Goal: Navigation & Orientation: Find specific page/section

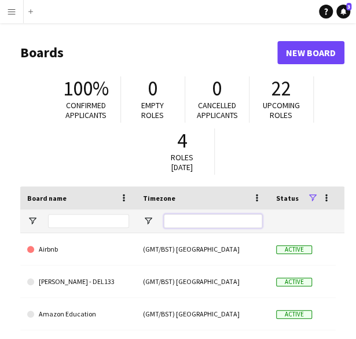
click at [189, 216] on input "Timezone Filter Input" at bounding box center [213, 221] width 98 height 14
click at [14, 15] on app-icon "Menu" at bounding box center [11, 11] width 9 height 9
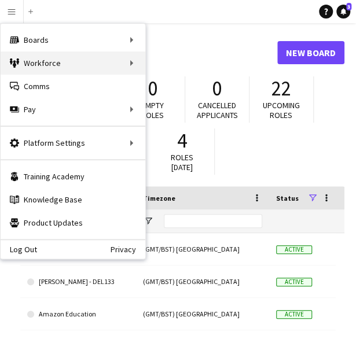
click at [53, 62] on div "Workforce Workforce" at bounding box center [73, 62] width 145 height 23
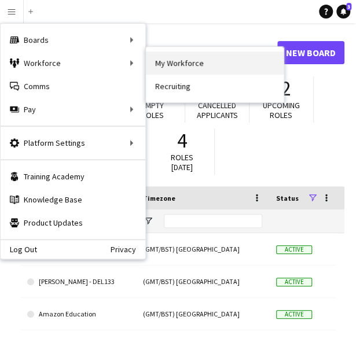
click at [172, 67] on link "My Workforce" at bounding box center [215, 62] width 138 height 23
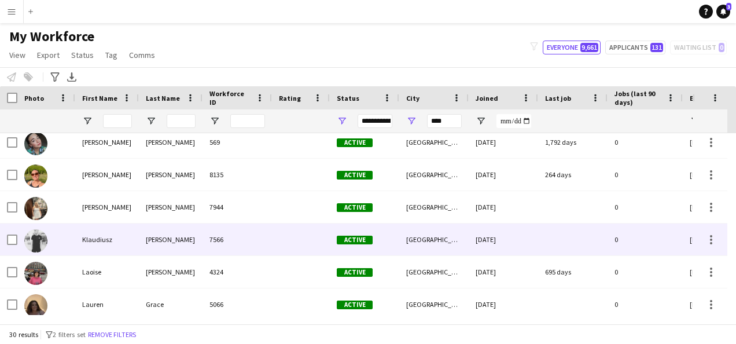
scroll to position [610, 0]
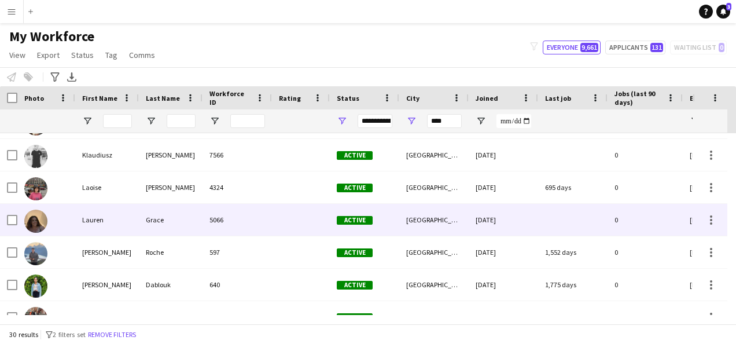
click at [111, 224] on div "Lauren" at bounding box center [107, 220] width 64 height 32
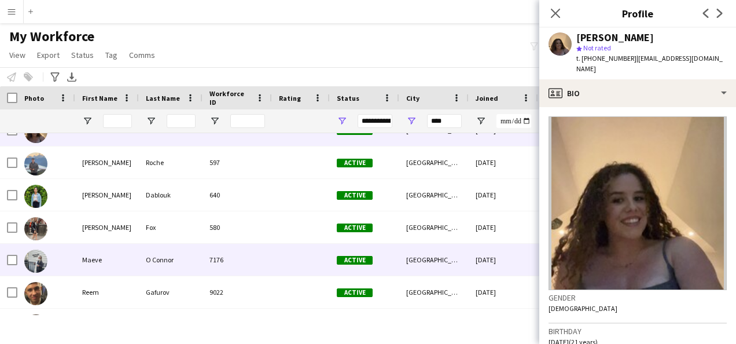
scroll to position [696, 0]
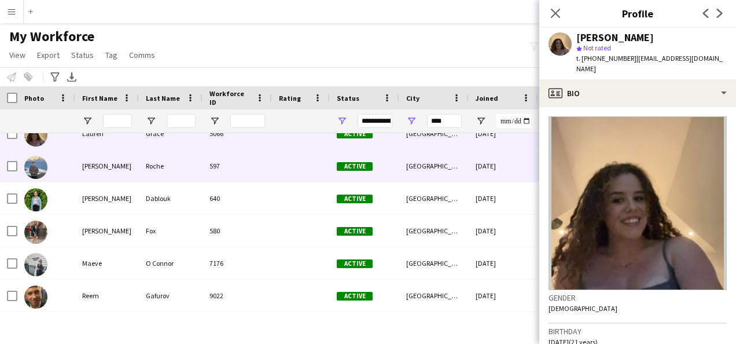
click at [96, 159] on div "Laurence" at bounding box center [107, 166] width 64 height 32
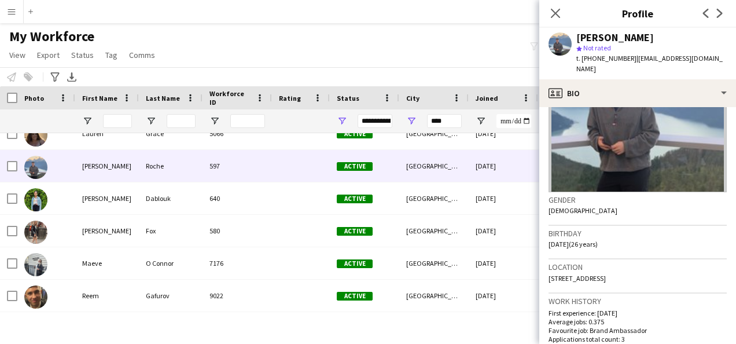
scroll to position [115, 0]
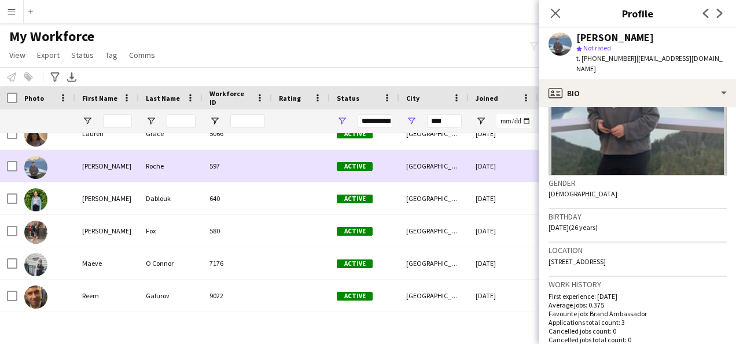
click at [109, 163] on div "Laurence" at bounding box center [107, 166] width 64 height 32
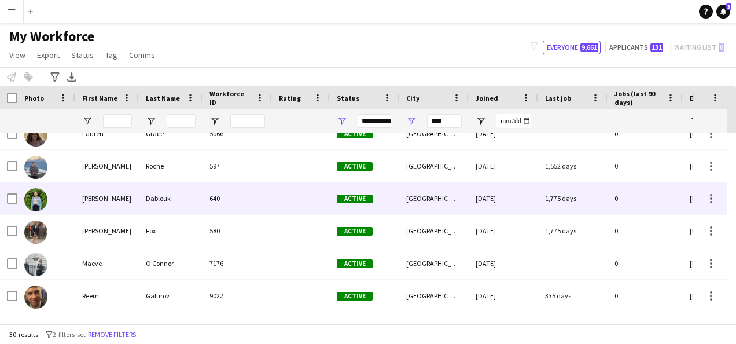
click at [117, 195] on div "Lena" at bounding box center [107, 198] width 64 height 32
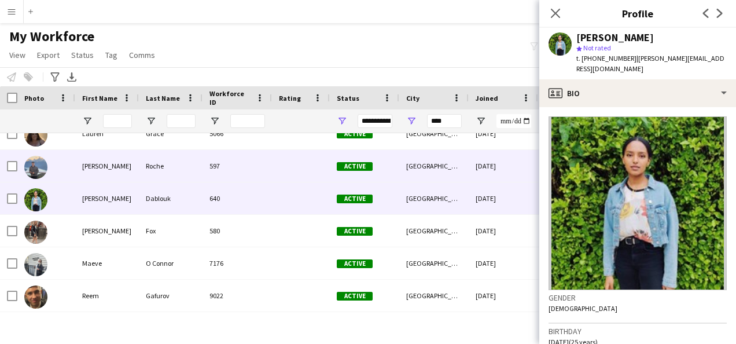
click at [105, 172] on div "Laurence" at bounding box center [107, 166] width 64 height 32
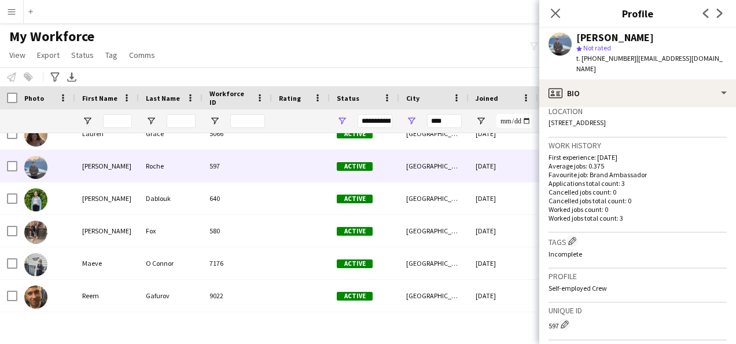
scroll to position [274, 0]
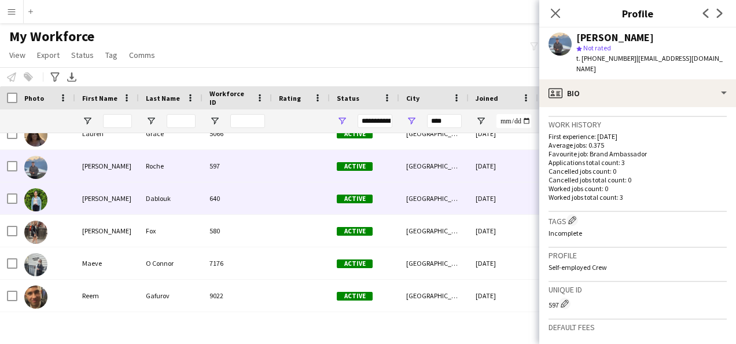
click at [91, 198] on div "Lena" at bounding box center [107, 198] width 64 height 32
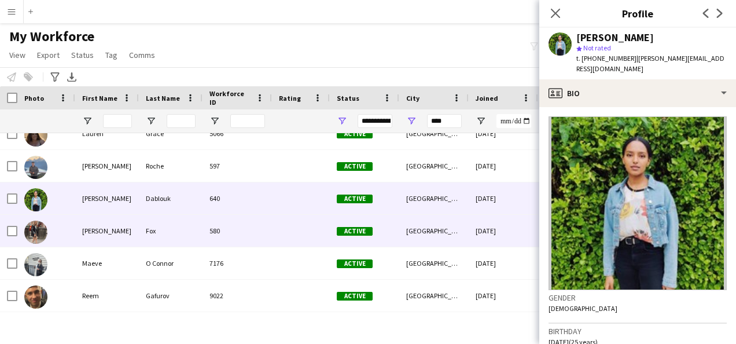
click at [98, 224] on div "Lisa" at bounding box center [107, 231] width 64 height 32
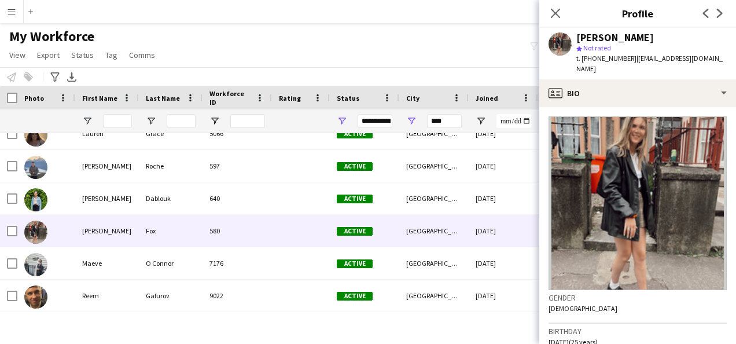
scroll to position [204, 0]
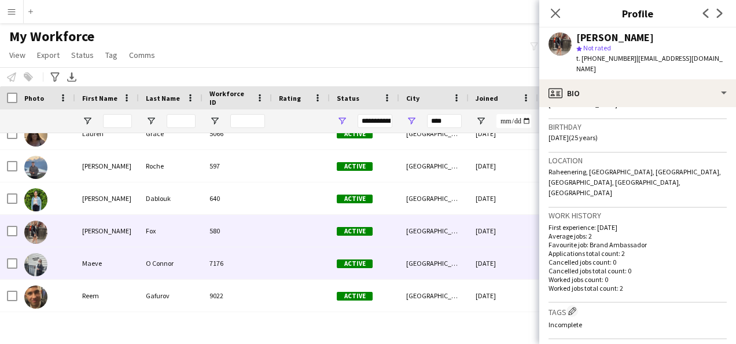
click at [104, 265] on div "Maeve" at bounding box center [107, 263] width 64 height 32
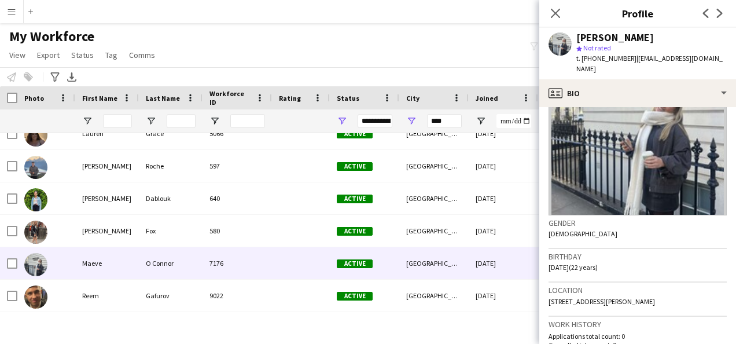
scroll to position [86, 0]
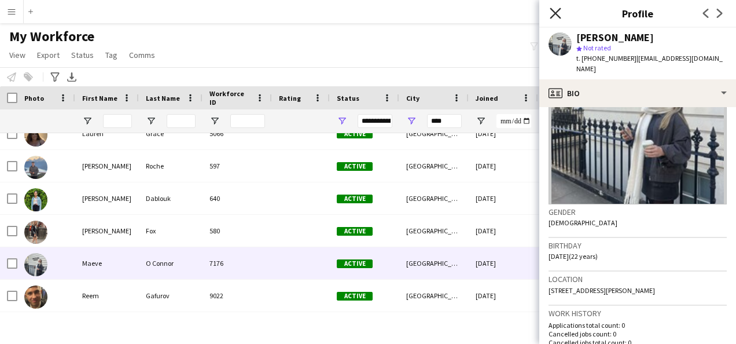
click at [364, 12] on icon at bounding box center [554, 13] width 11 height 11
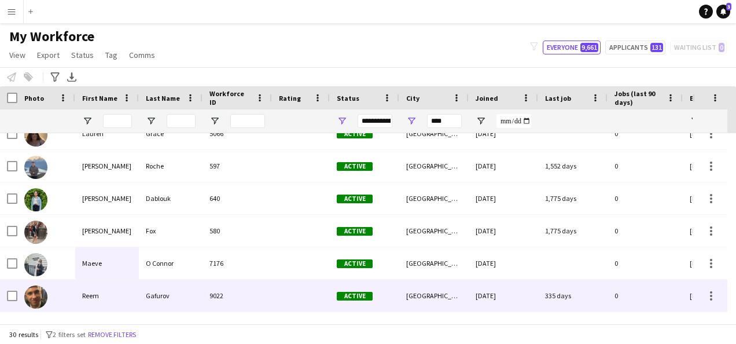
click at [115, 291] on div "Reem" at bounding box center [107, 295] width 64 height 32
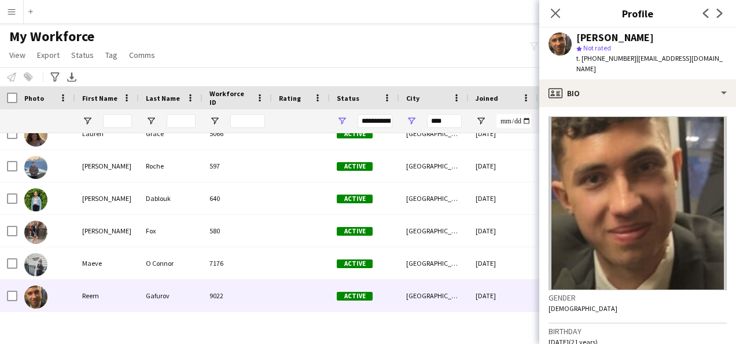
scroll to position [31, 0]
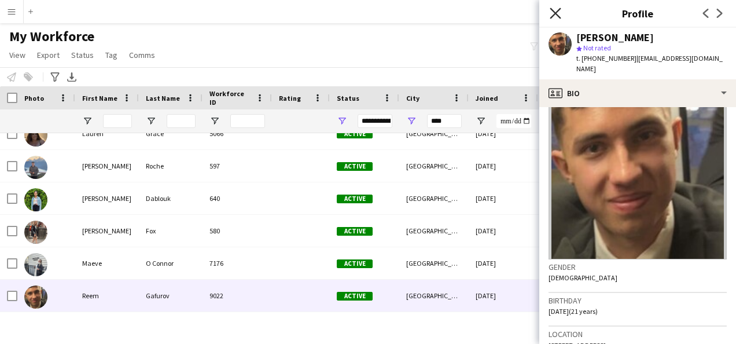
click at [364, 12] on icon at bounding box center [554, 13] width 11 height 11
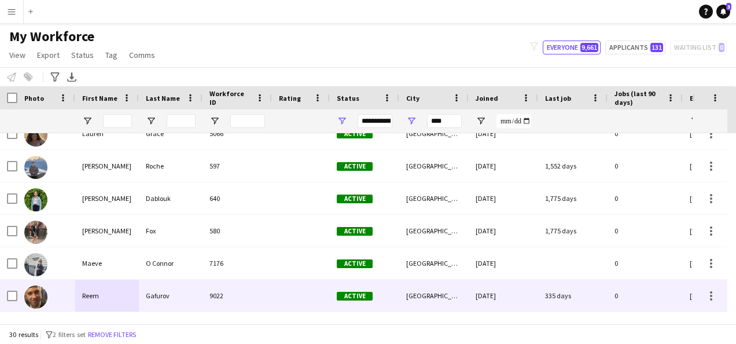
scroll to position [790, 0]
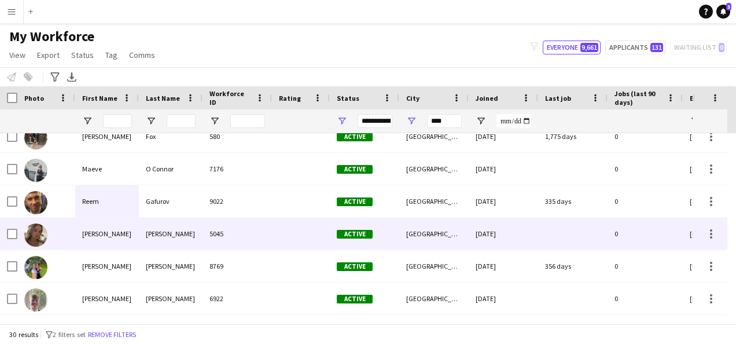
click at [110, 226] on div "Rhea" at bounding box center [107, 233] width 64 height 32
click at [87, 237] on div "Rhea" at bounding box center [107, 233] width 64 height 32
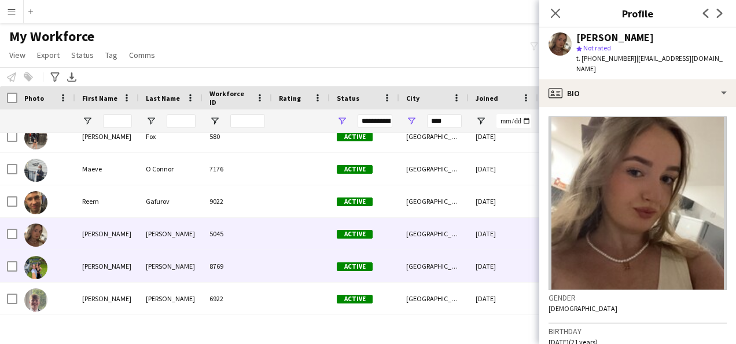
click at [121, 260] on div "Sarah" at bounding box center [107, 266] width 64 height 32
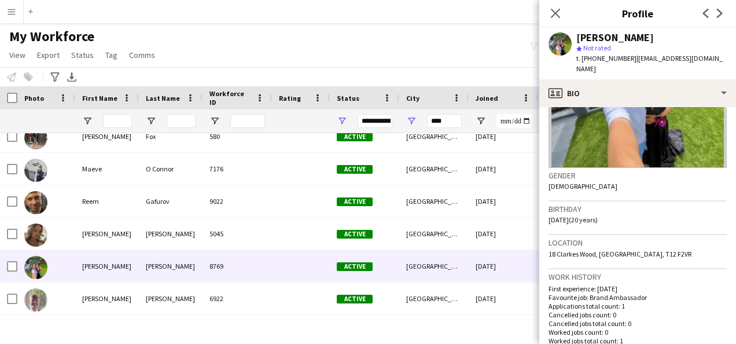
scroll to position [131, 0]
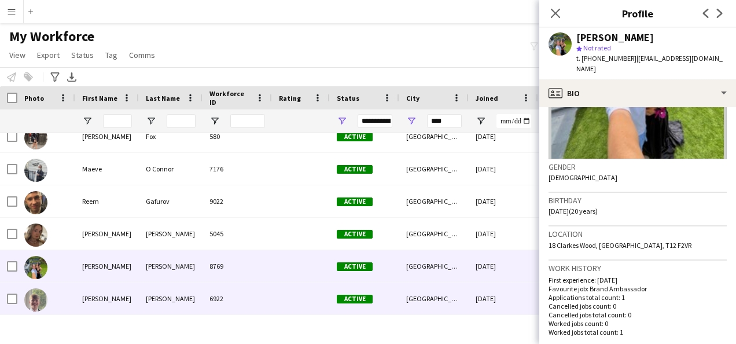
click at [127, 302] on div "Scott" at bounding box center [107, 298] width 64 height 32
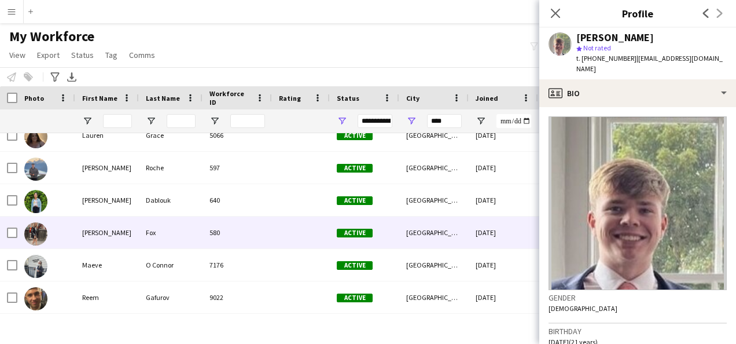
scroll to position [646, 0]
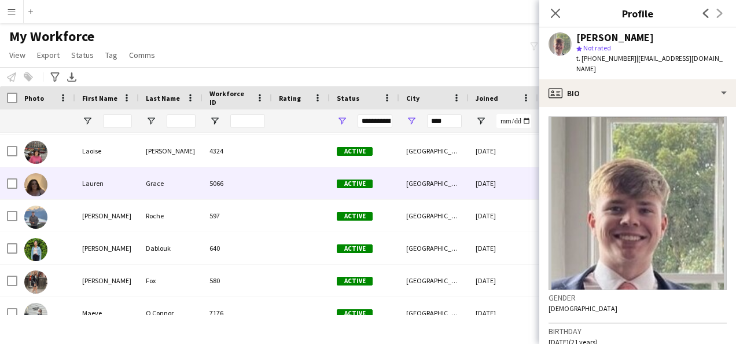
click at [139, 190] on div "Grace" at bounding box center [171, 183] width 64 height 32
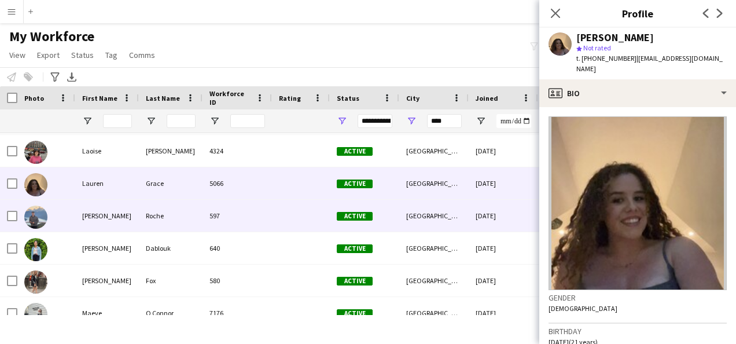
click at [136, 211] on div "Laurence" at bounding box center [107, 216] width 64 height 32
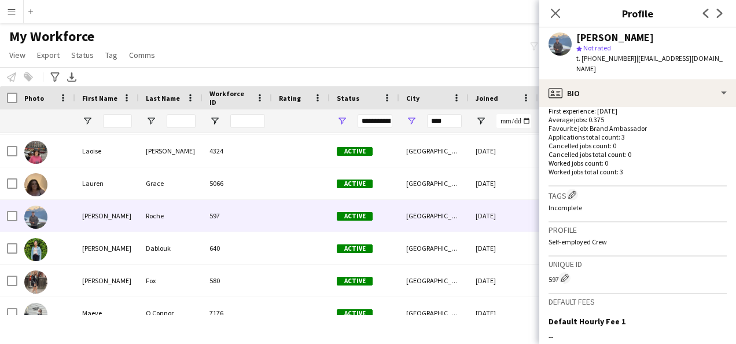
scroll to position [443, 0]
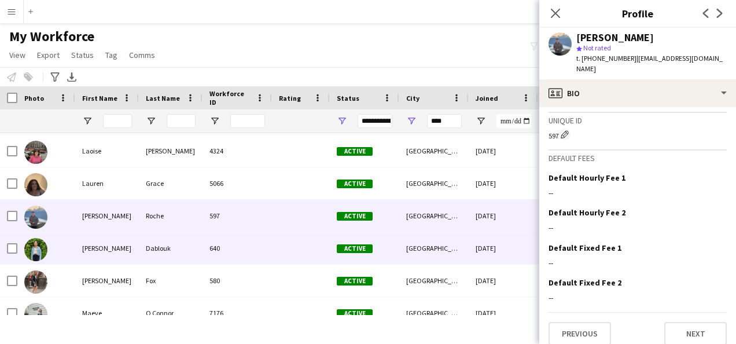
click at [90, 245] on div "Lena" at bounding box center [107, 248] width 64 height 32
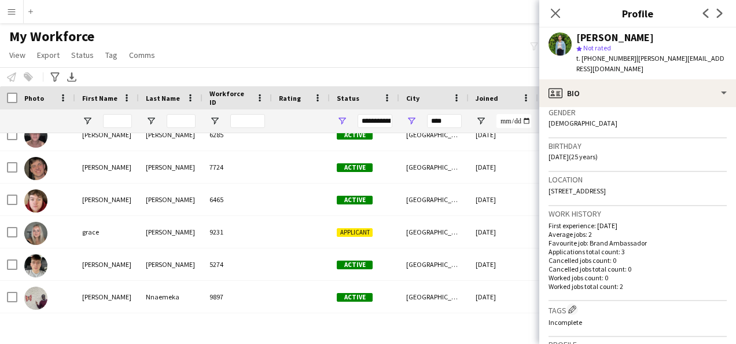
scroll to position [338, 0]
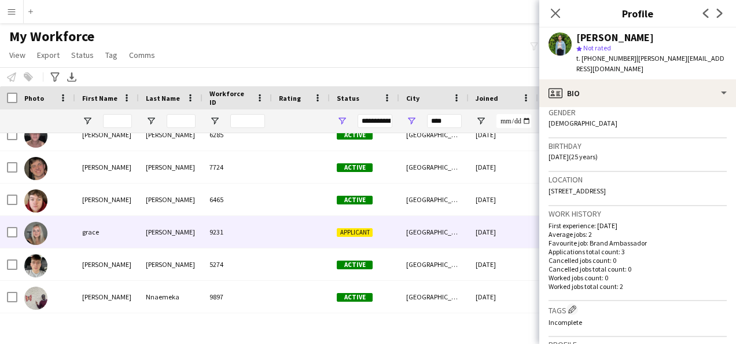
click at [131, 232] on div "grace" at bounding box center [107, 232] width 64 height 32
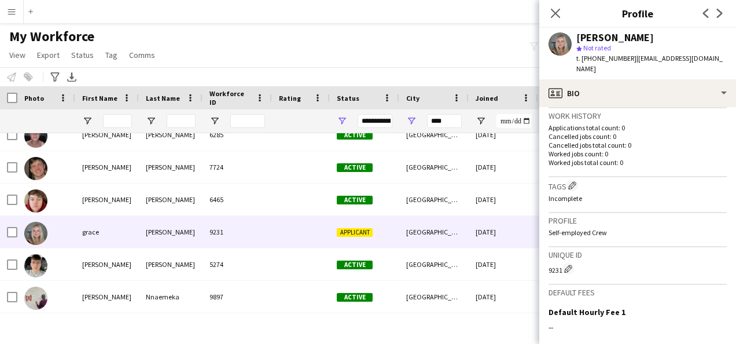
scroll to position [0, 0]
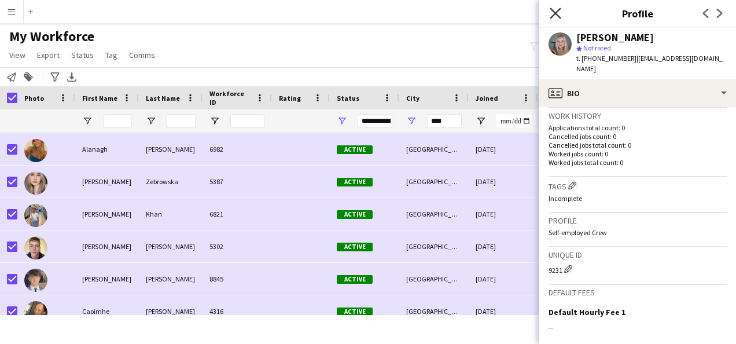
click at [364, 14] on icon "Close pop-in" at bounding box center [554, 13] width 11 height 11
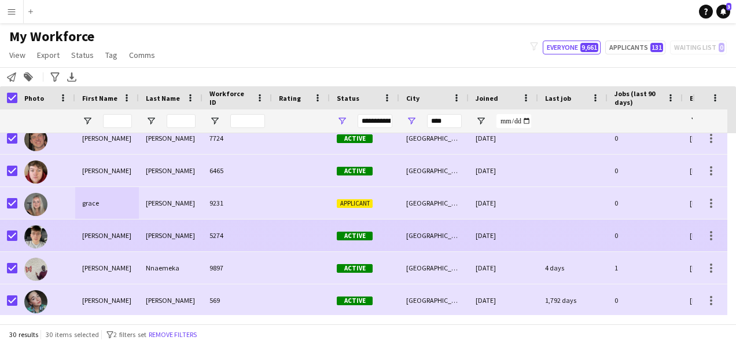
scroll to position [790, 0]
